Goal: Task Accomplishment & Management: Use online tool/utility

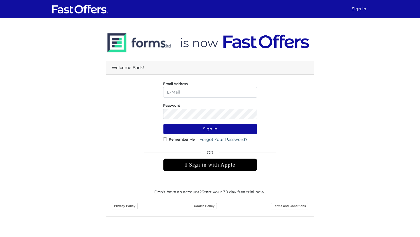
click at [223, 164] on div " Sign in with Apple" at bounding box center [210, 165] width 94 height 13
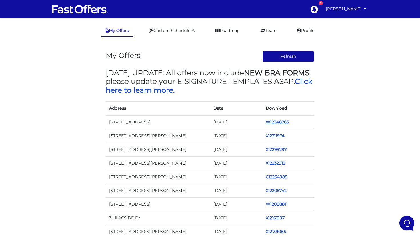
click at [273, 124] on link "W12348765" at bounding box center [276, 122] width 23 height 5
